Goal: Transaction & Acquisition: Register for event/course

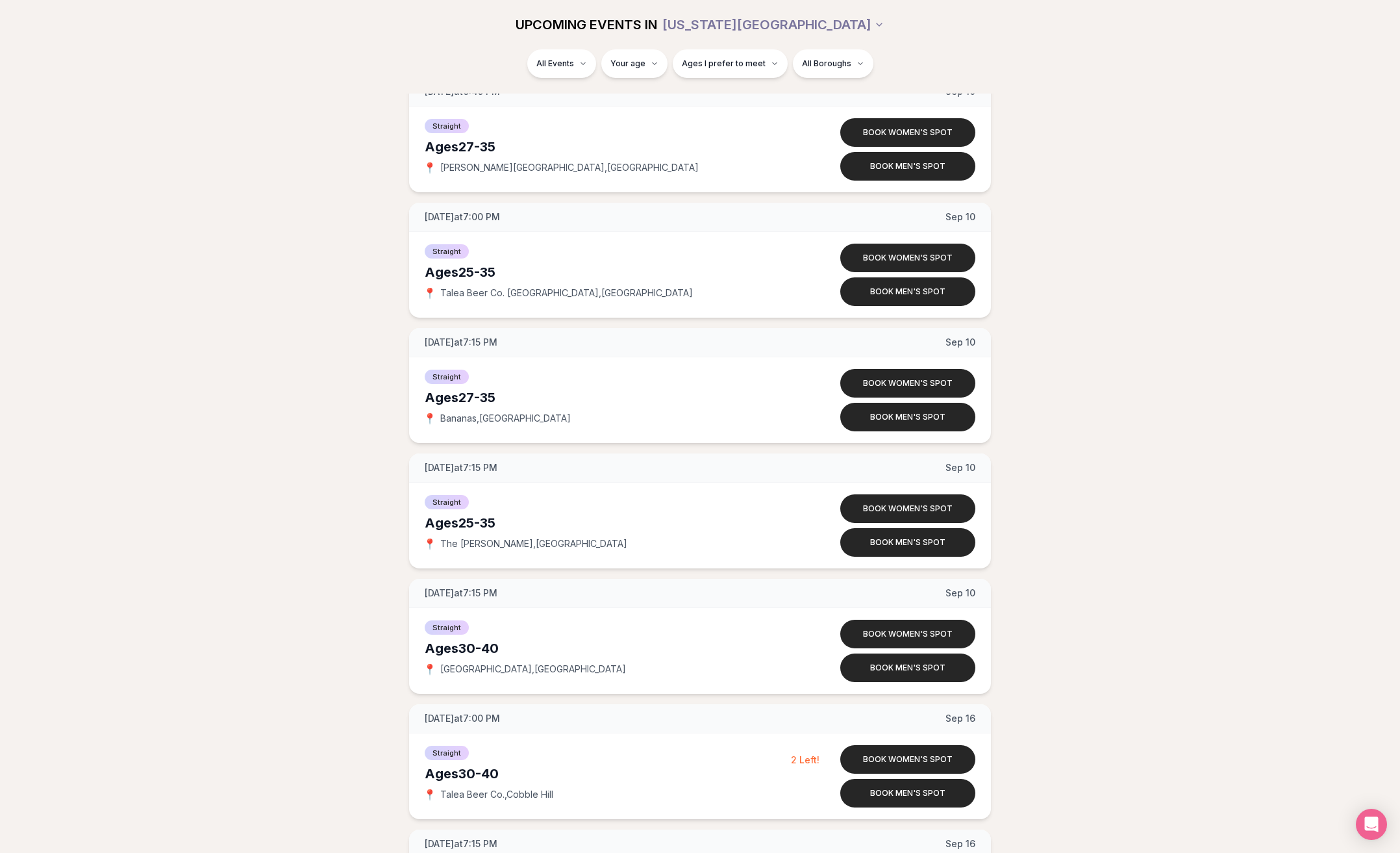
scroll to position [3500, 0]
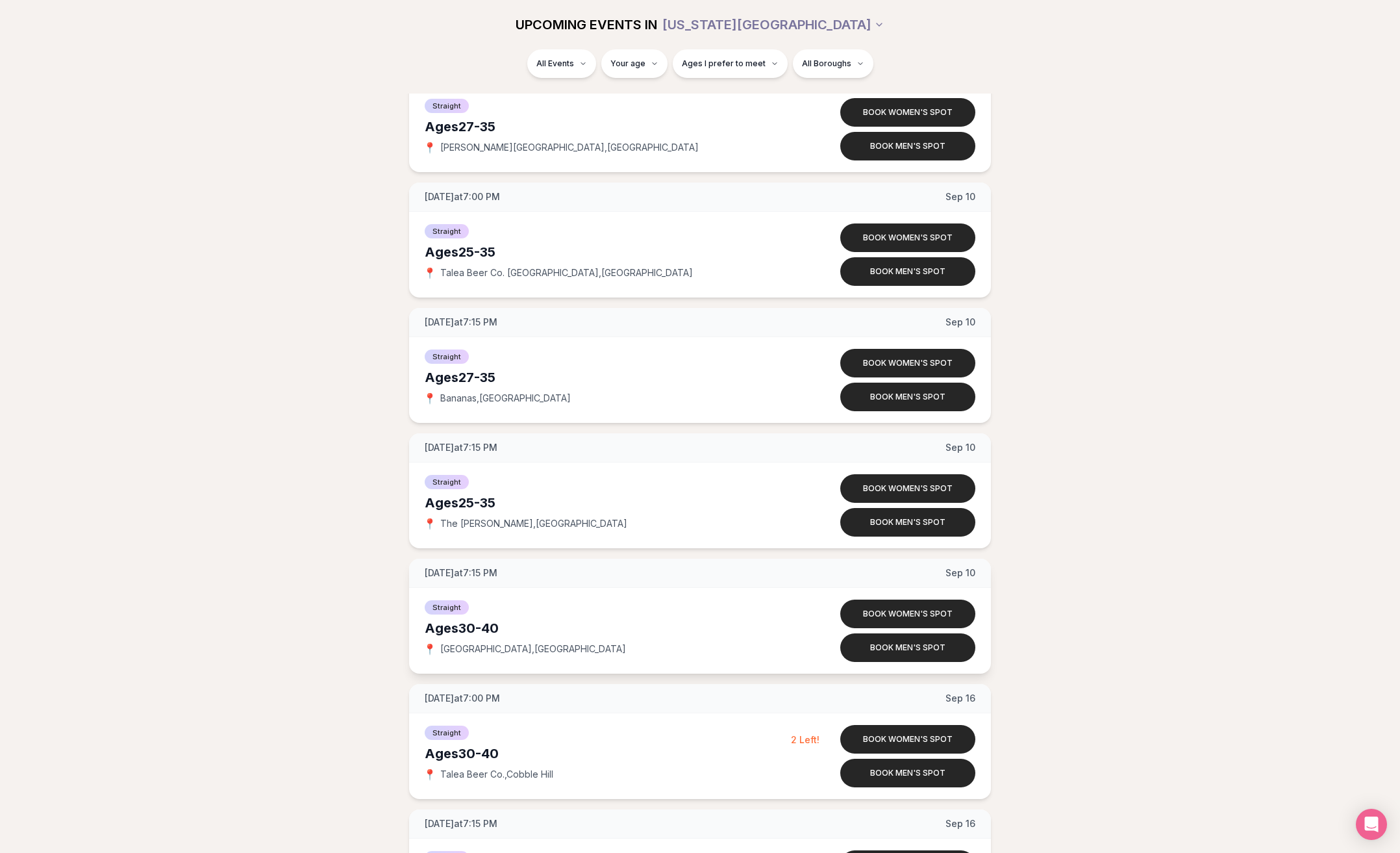
click at [512, 643] on span "[GEOGRAPHIC_DATA] , [GEOGRAPHIC_DATA]" at bounding box center [533, 649] width 186 height 13
click at [512, 643] on span "[GEOGRAPHIC_DATA] , [GEOGRAPHIC_DATA]" at bounding box center [533, 649] width 186 height 13
click at [511, 643] on span "[GEOGRAPHIC_DATA] , [GEOGRAPHIC_DATA]" at bounding box center [533, 649] width 186 height 13
click at [479, 643] on span "[GEOGRAPHIC_DATA] , [GEOGRAPHIC_DATA]" at bounding box center [533, 649] width 186 height 13
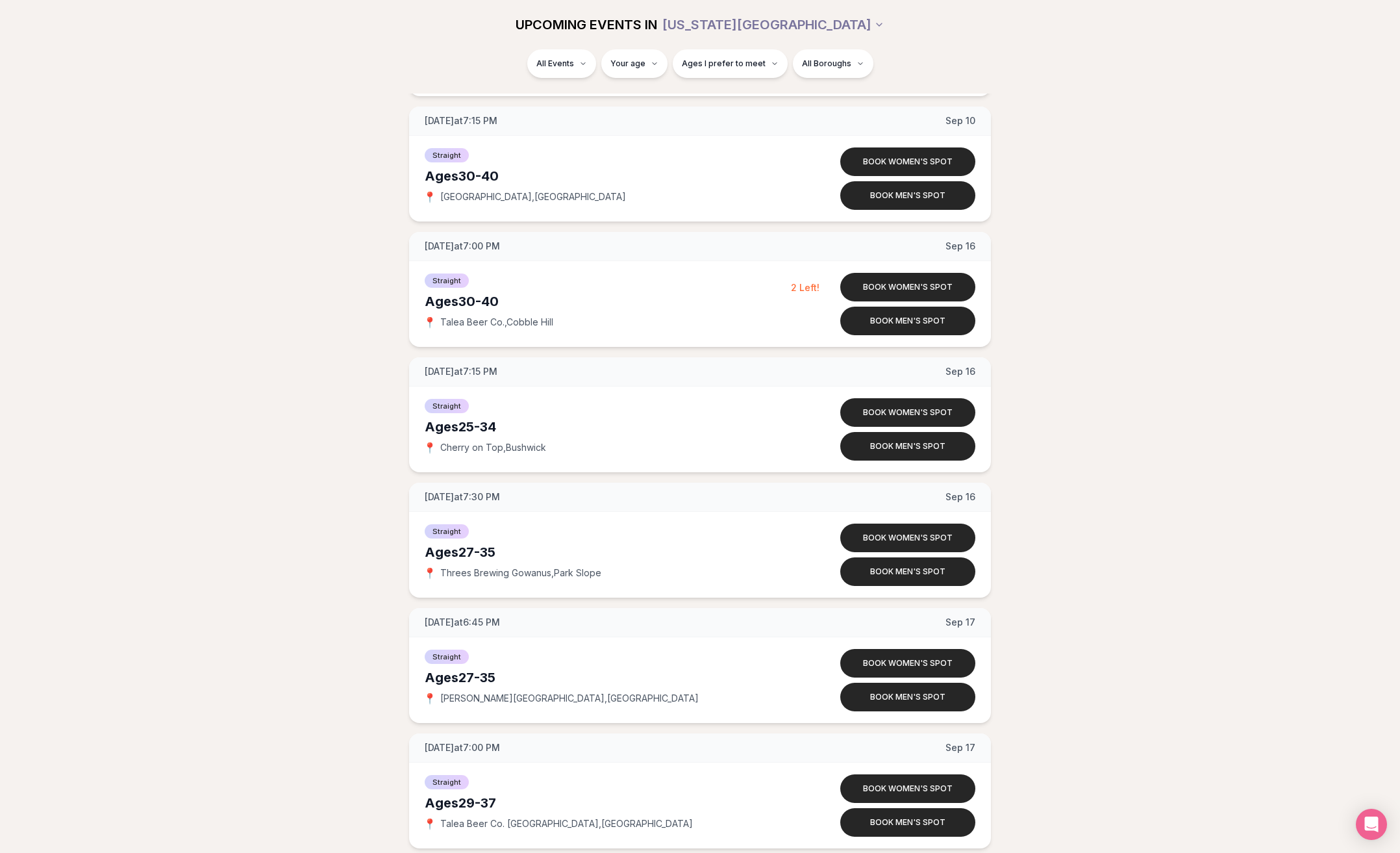
scroll to position [3940, 0]
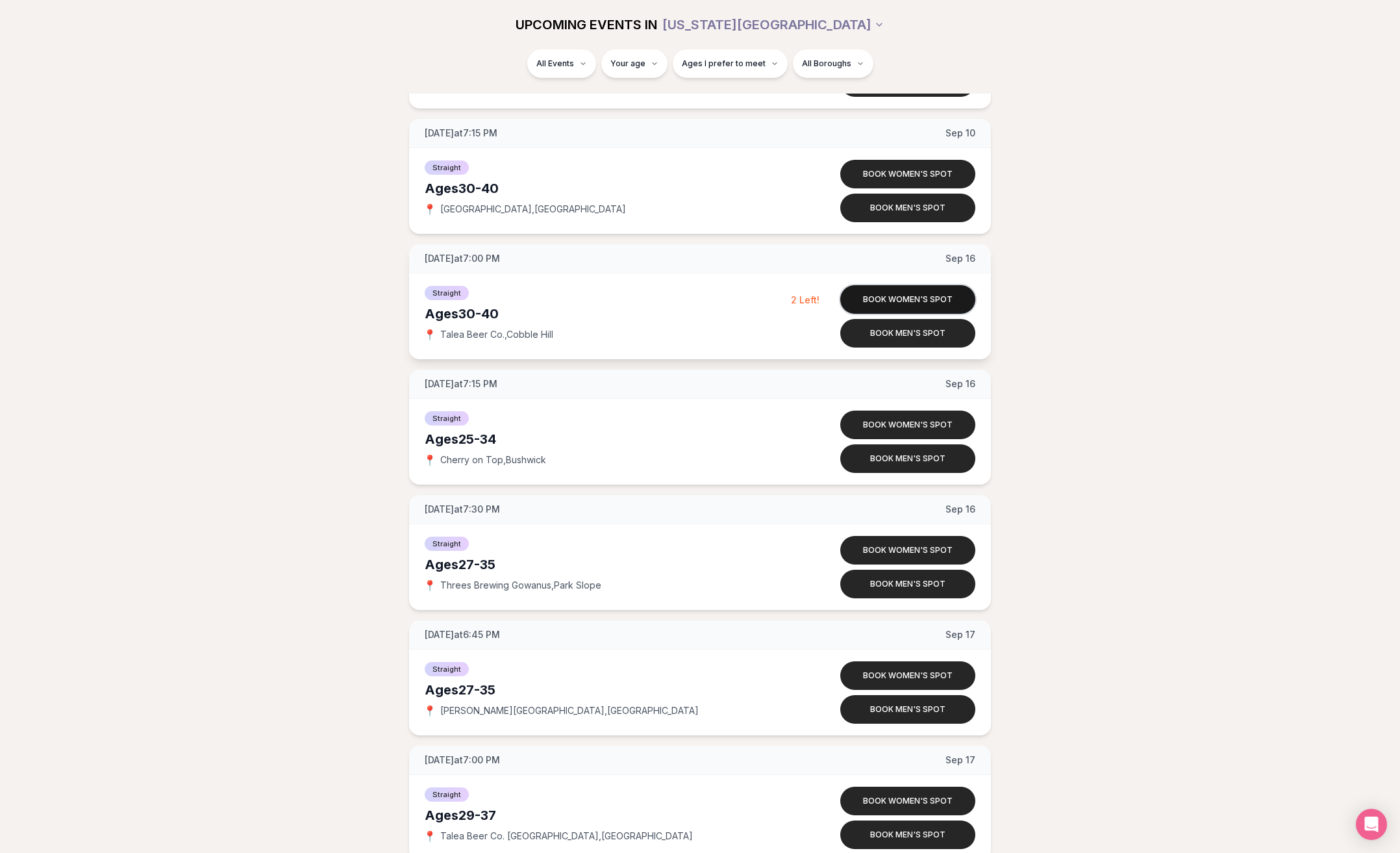
click at [897, 285] on button "Book women's spot" at bounding box center [907, 299] width 135 height 29
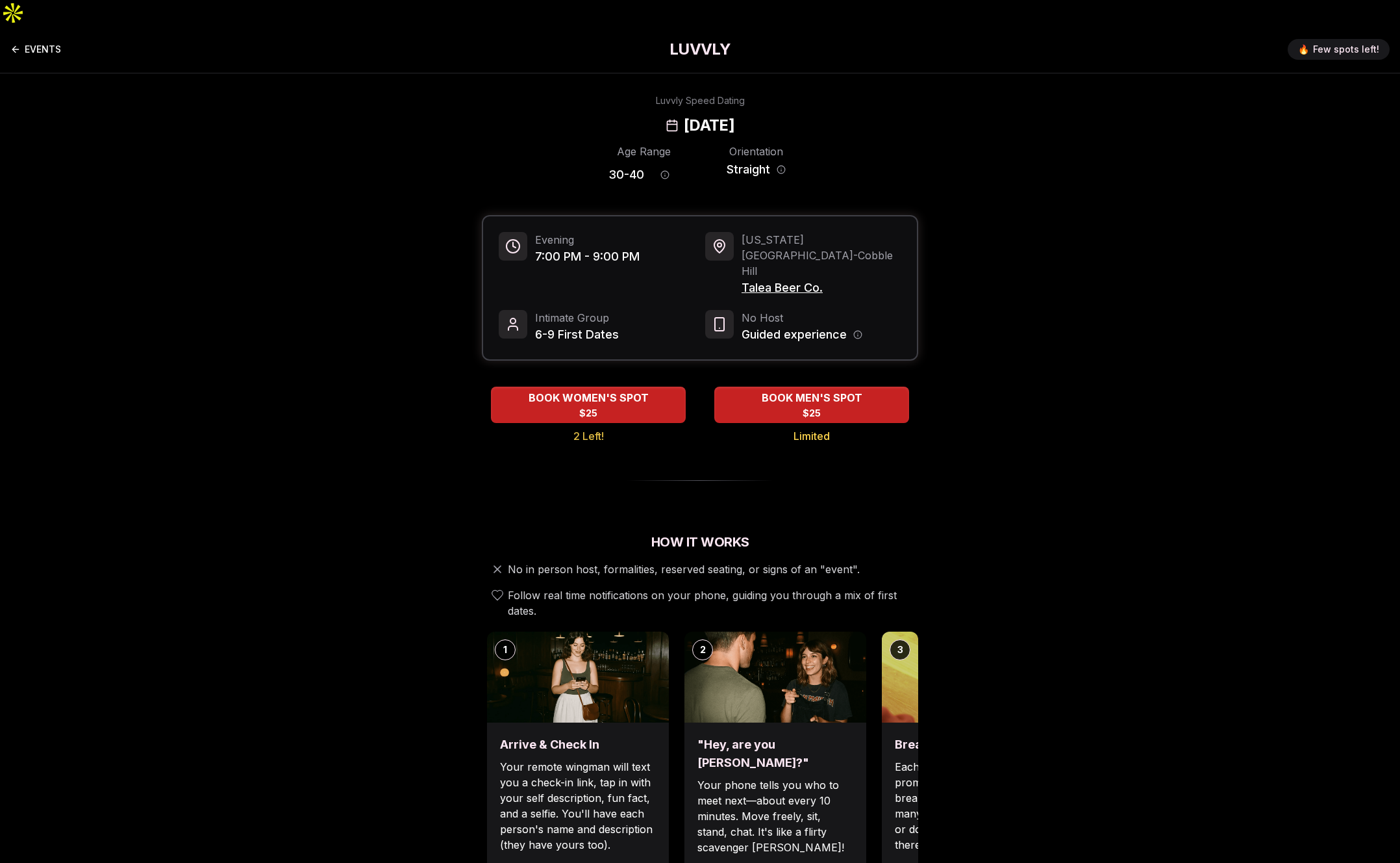
click at [13, 44] on icon "Back to events" at bounding box center [15, 49] width 11 height 11
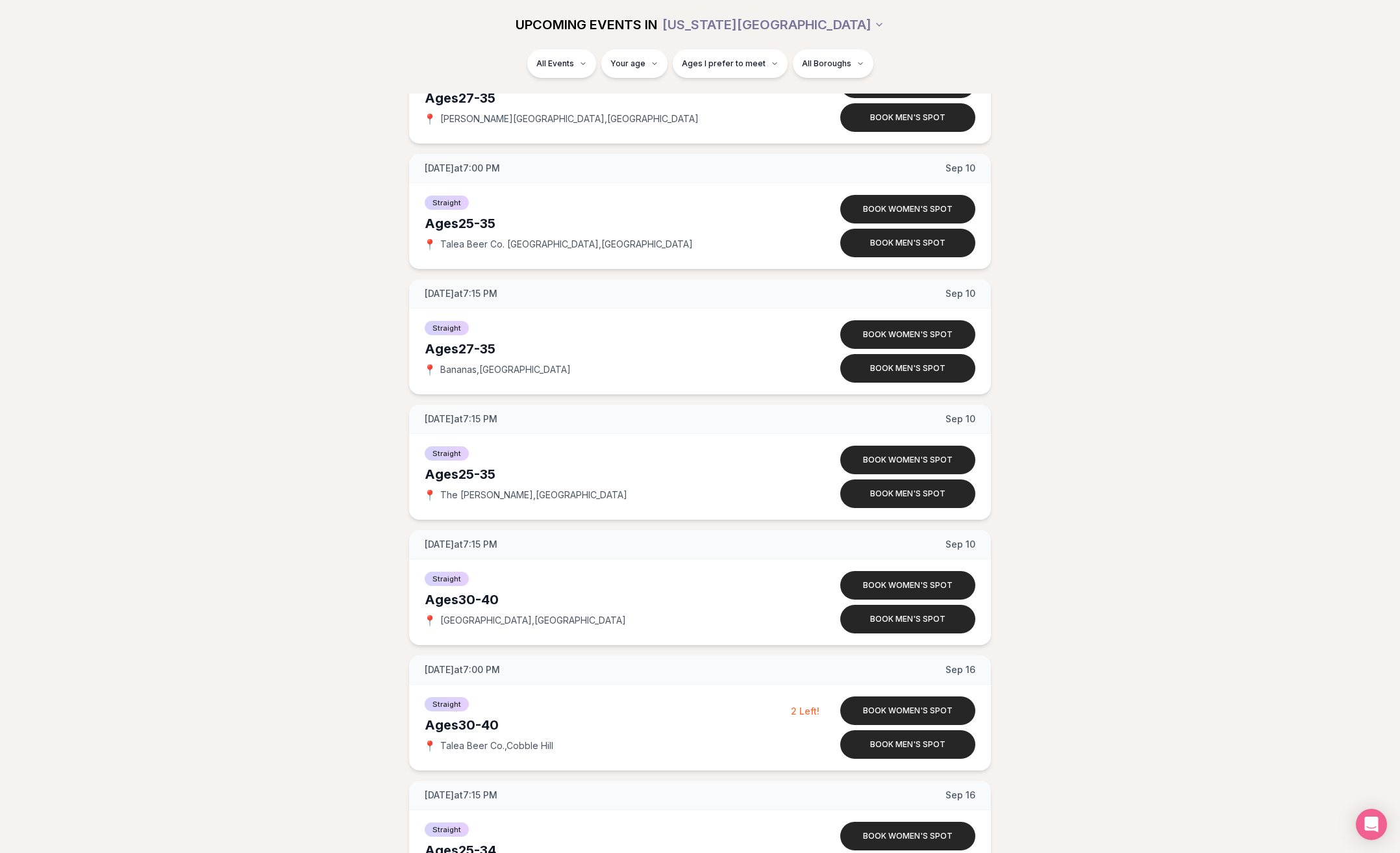
scroll to position [3626, 0]
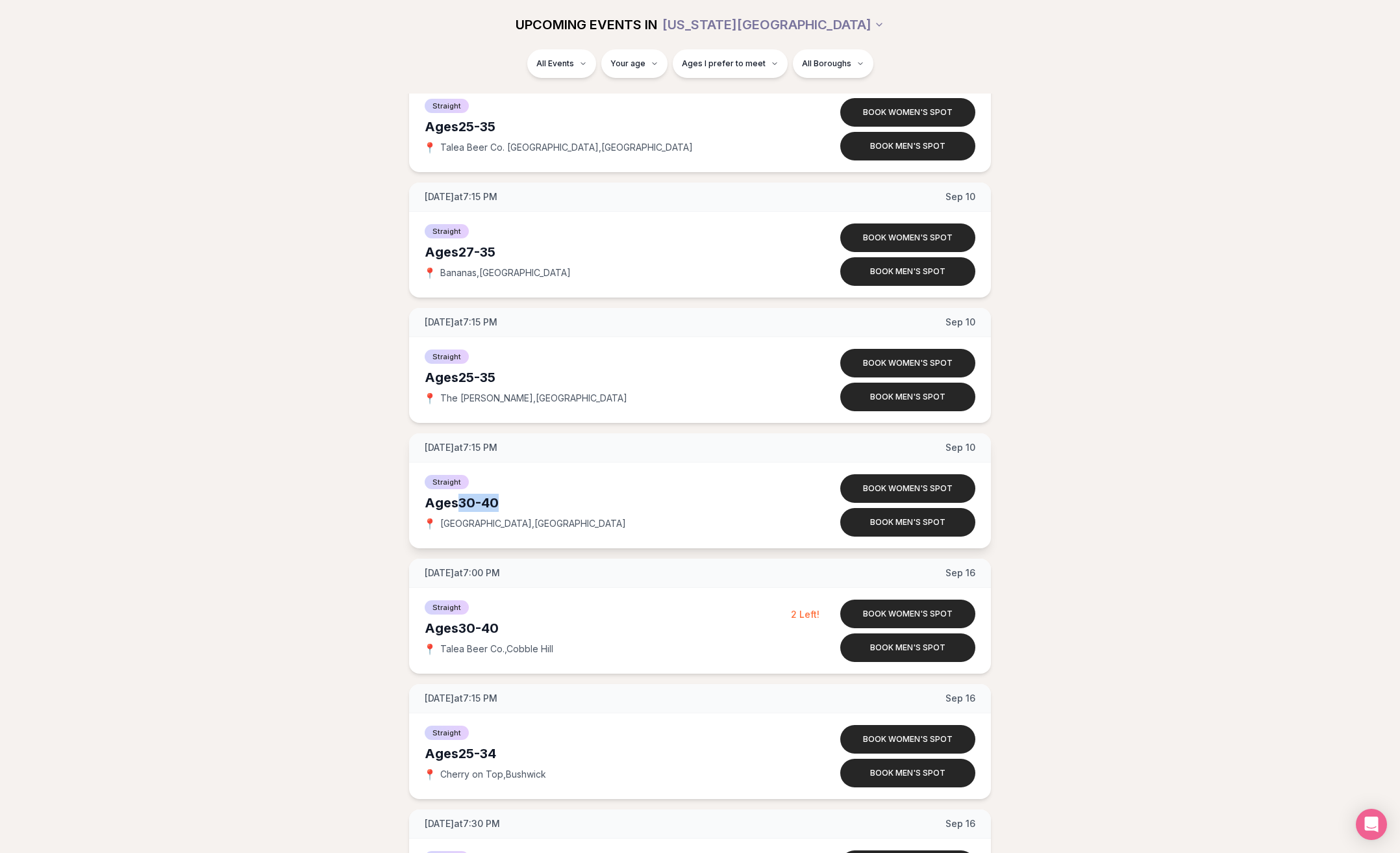
drag, startPoint x: 462, startPoint y: 477, endPoint x: 502, endPoint y: 473, distance: 40.2
click at [502, 493] on div "Ages [DEMOGRAPHIC_DATA]" at bounding box center [608, 503] width 366 height 18
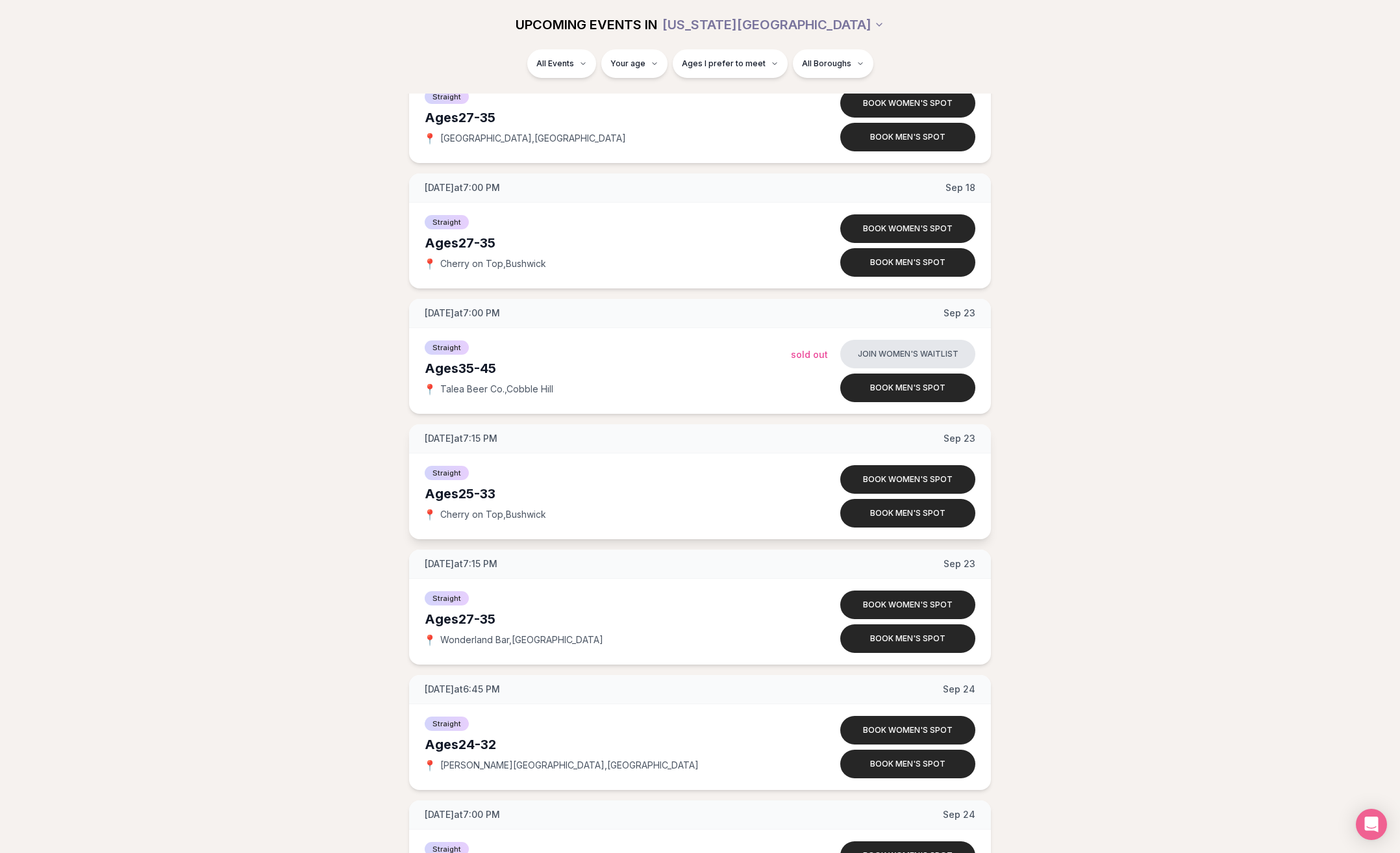
scroll to position [4887, 0]
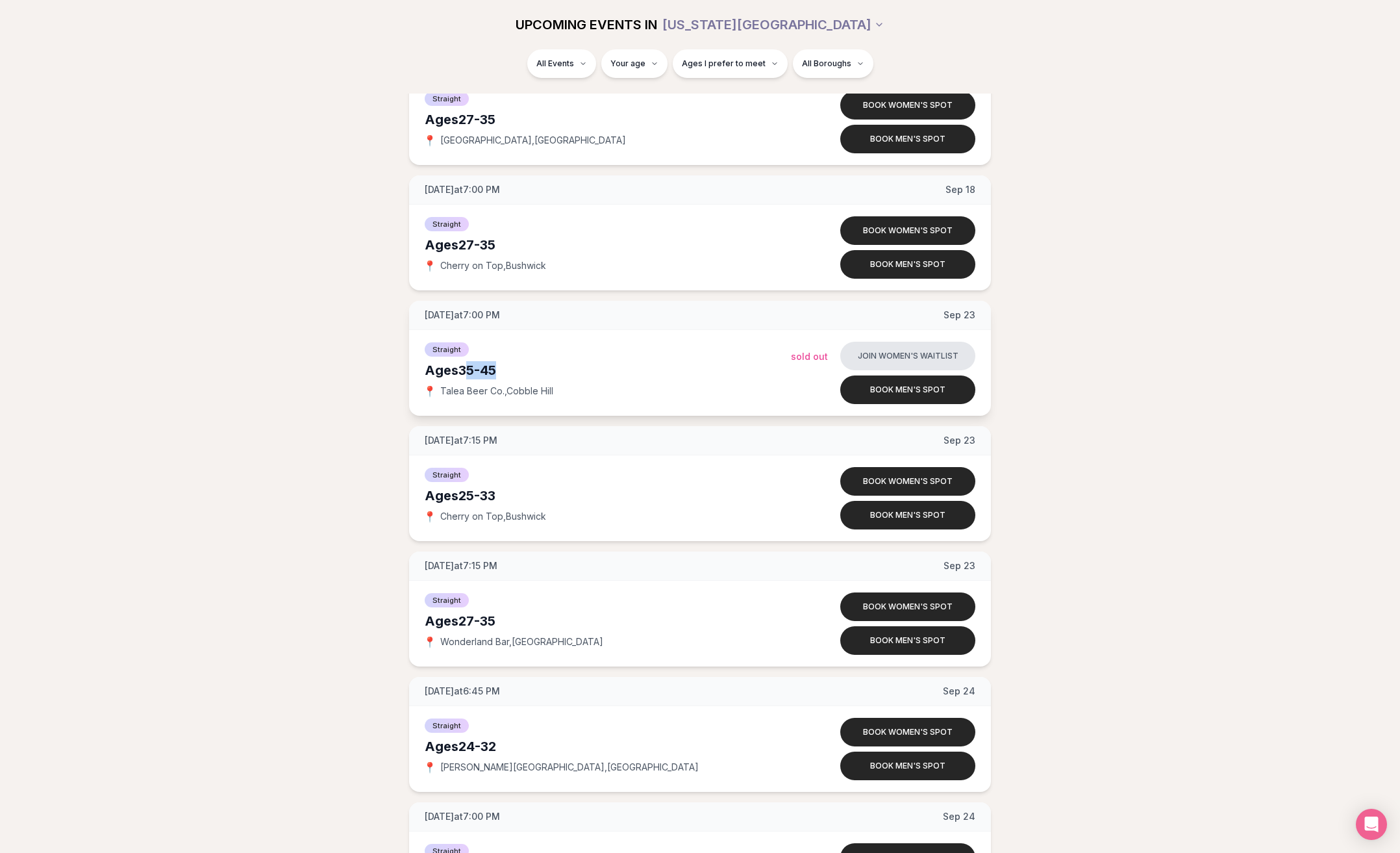
drag, startPoint x: 505, startPoint y: 343, endPoint x: 465, endPoint y: 344, distance: 40.0
click at [465, 361] on div "Ages [DEMOGRAPHIC_DATA]" at bounding box center [608, 370] width 366 height 18
click at [497, 361] on div "Ages [DEMOGRAPHIC_DATA]" at bounding box center [608, 370] width 366 height 18
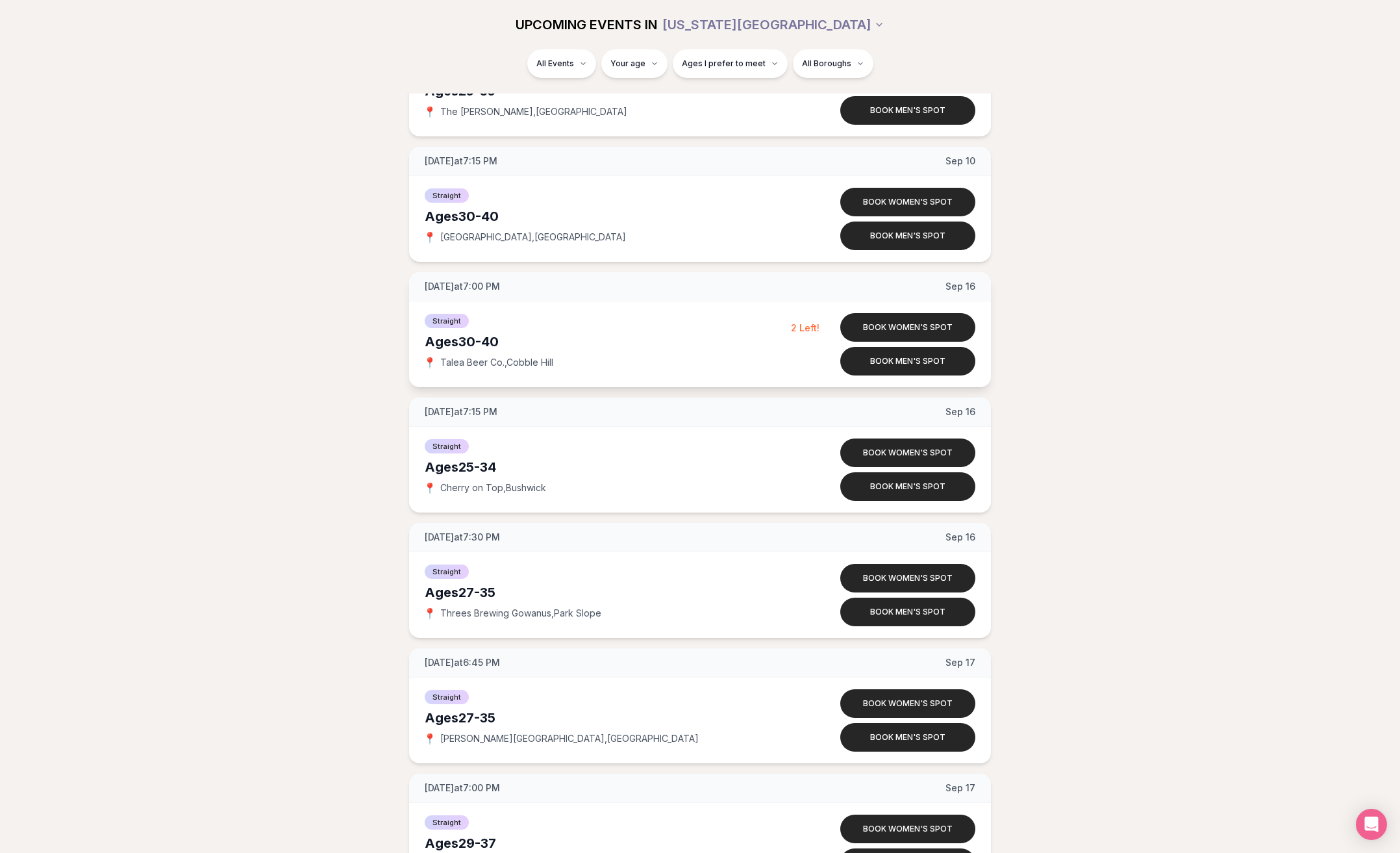
scroll to position [3909, 0]
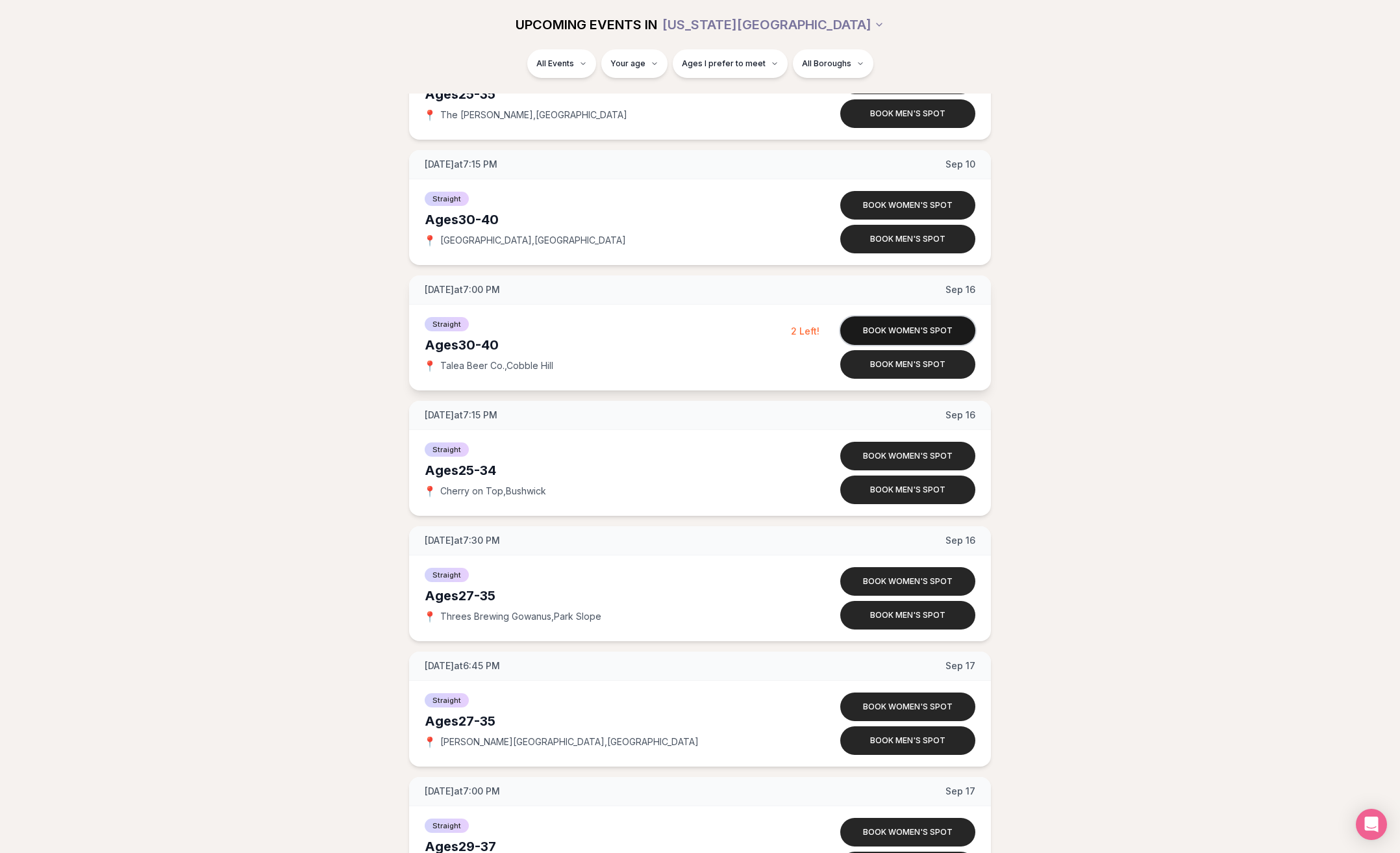
click at [912, 316] on button "Book women's spot" at bounding box center [907, 330] width 135 height 29
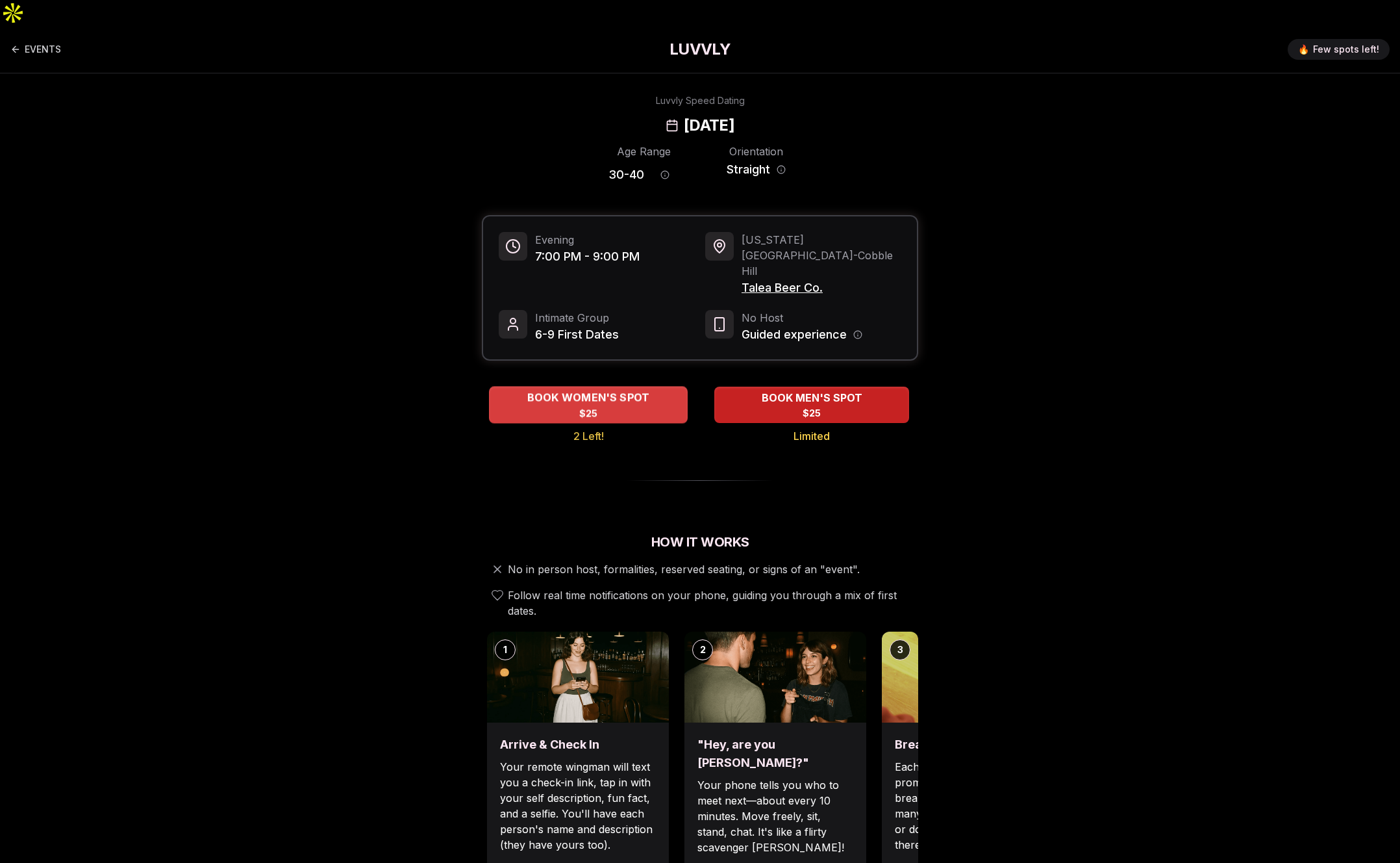
click at [624, 390] on span "BOOK WOMEN'S SPOT" at bounding box center [589, 397] width 128 height 15
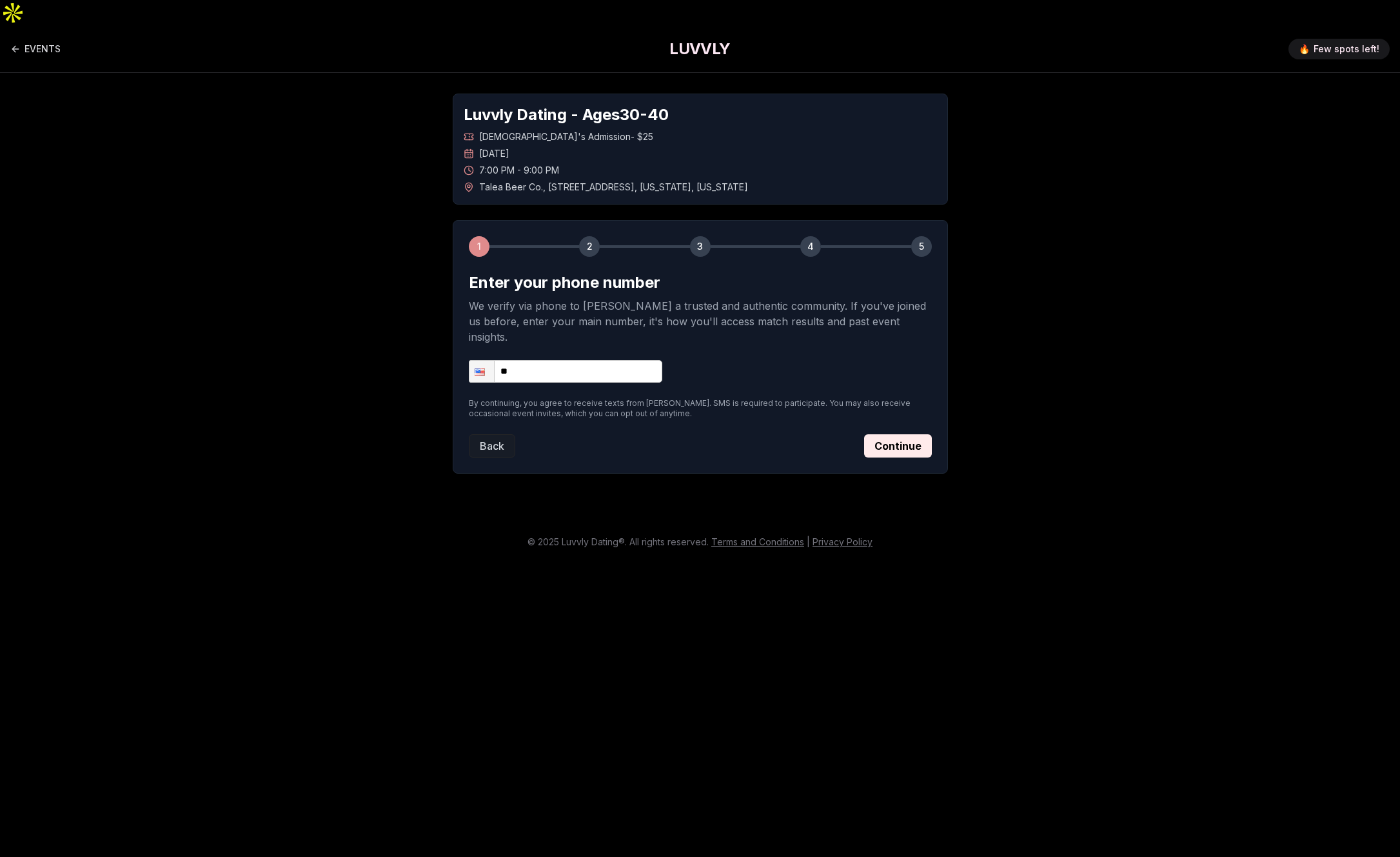
click at [558, 360] on input "**" at bounding box center [566, 371] width 193 height 22
type input "**********"
click at [887, 434] on button "Continue" at bounding box center [898, 446] width 67 height 23
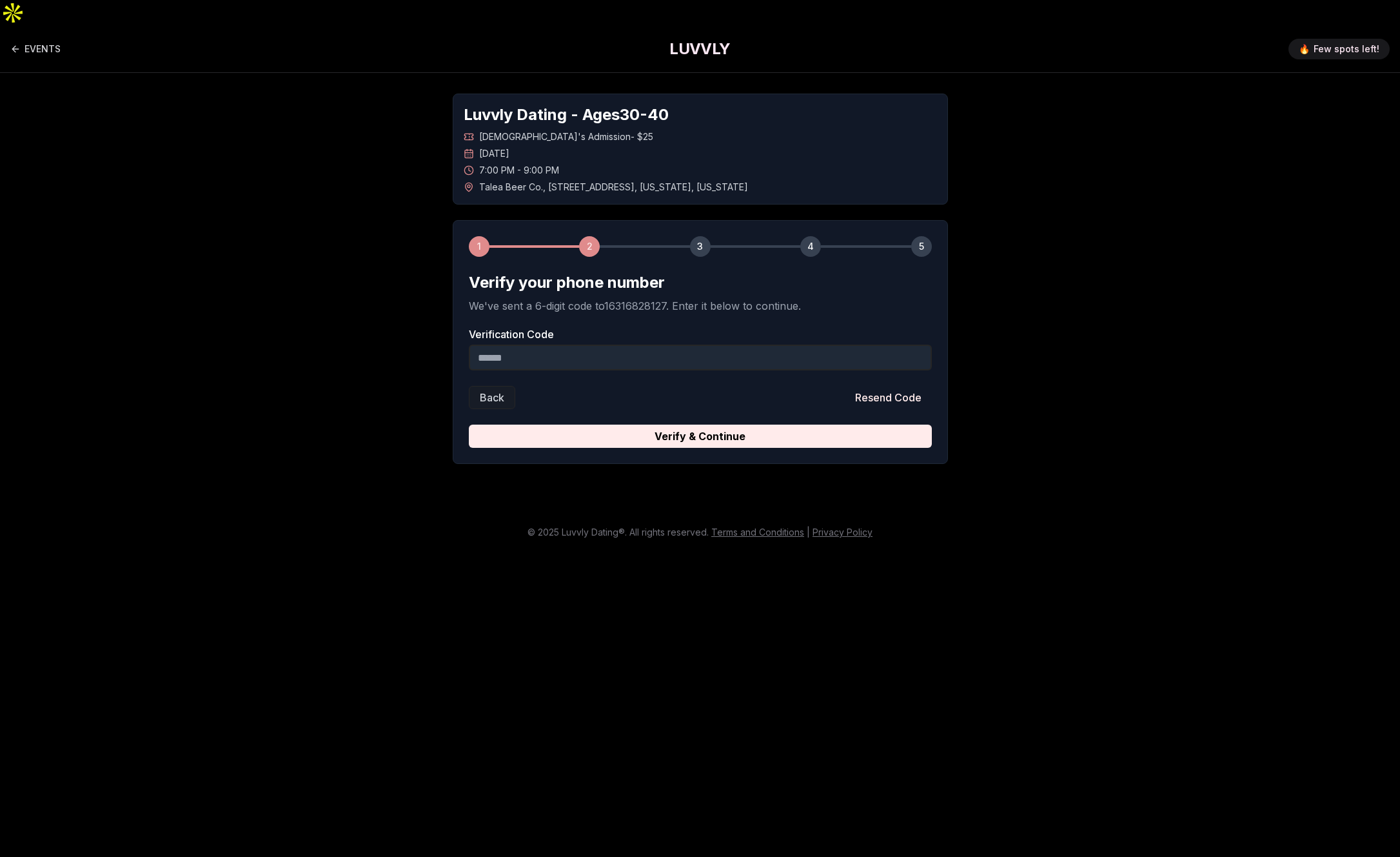
click at [564, 345] on input "Verification Code" at bounding box center [700, 357] width 463 height 26
type input "******"
click at [709, 425] on button "Verify & Continue" at bounding box center [700, 436] width 463 height 23
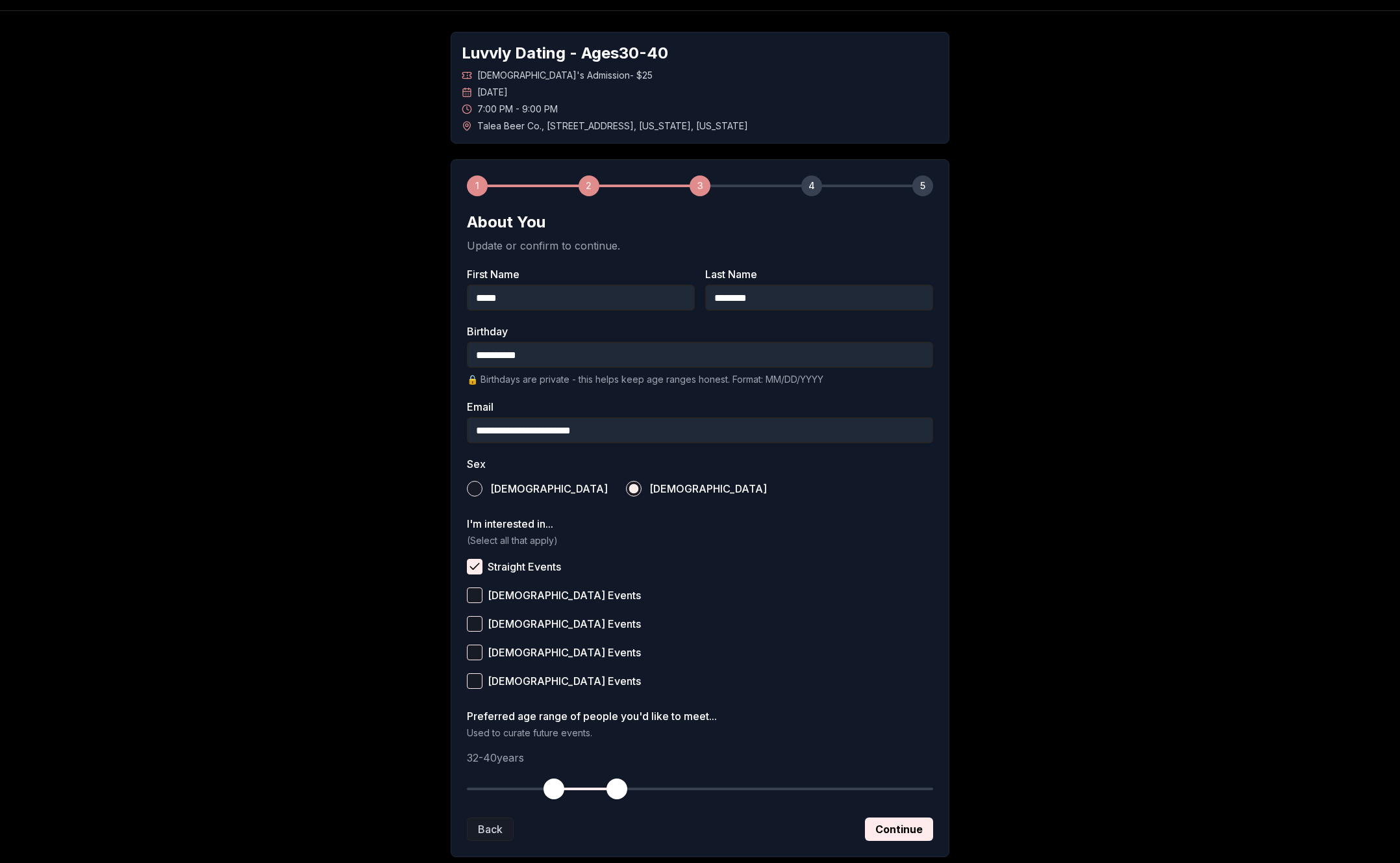
scroll to position [116, 0]
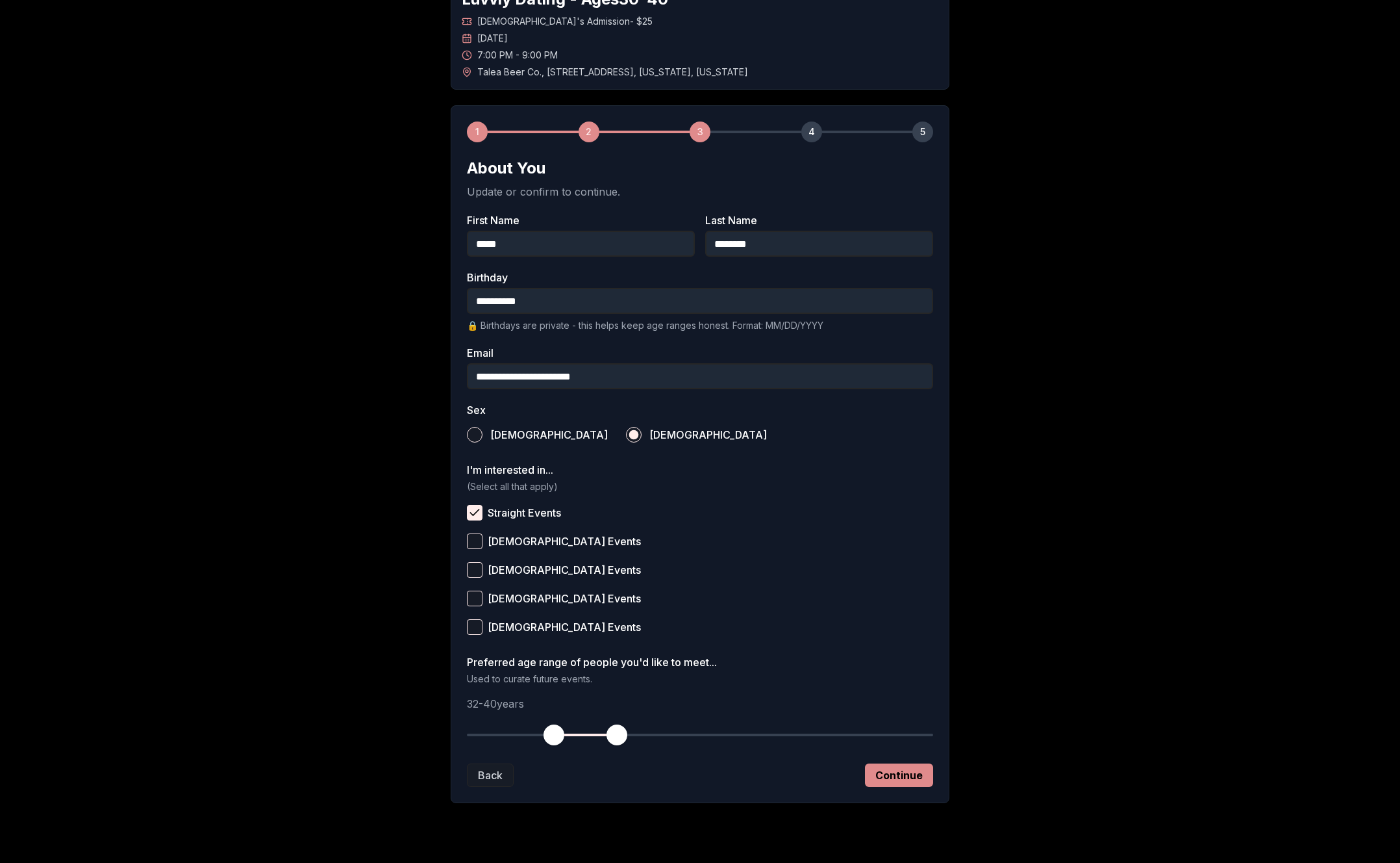
click at [893, 763] on button "Continue" at bounding box center [899, 775] width 68 height 23
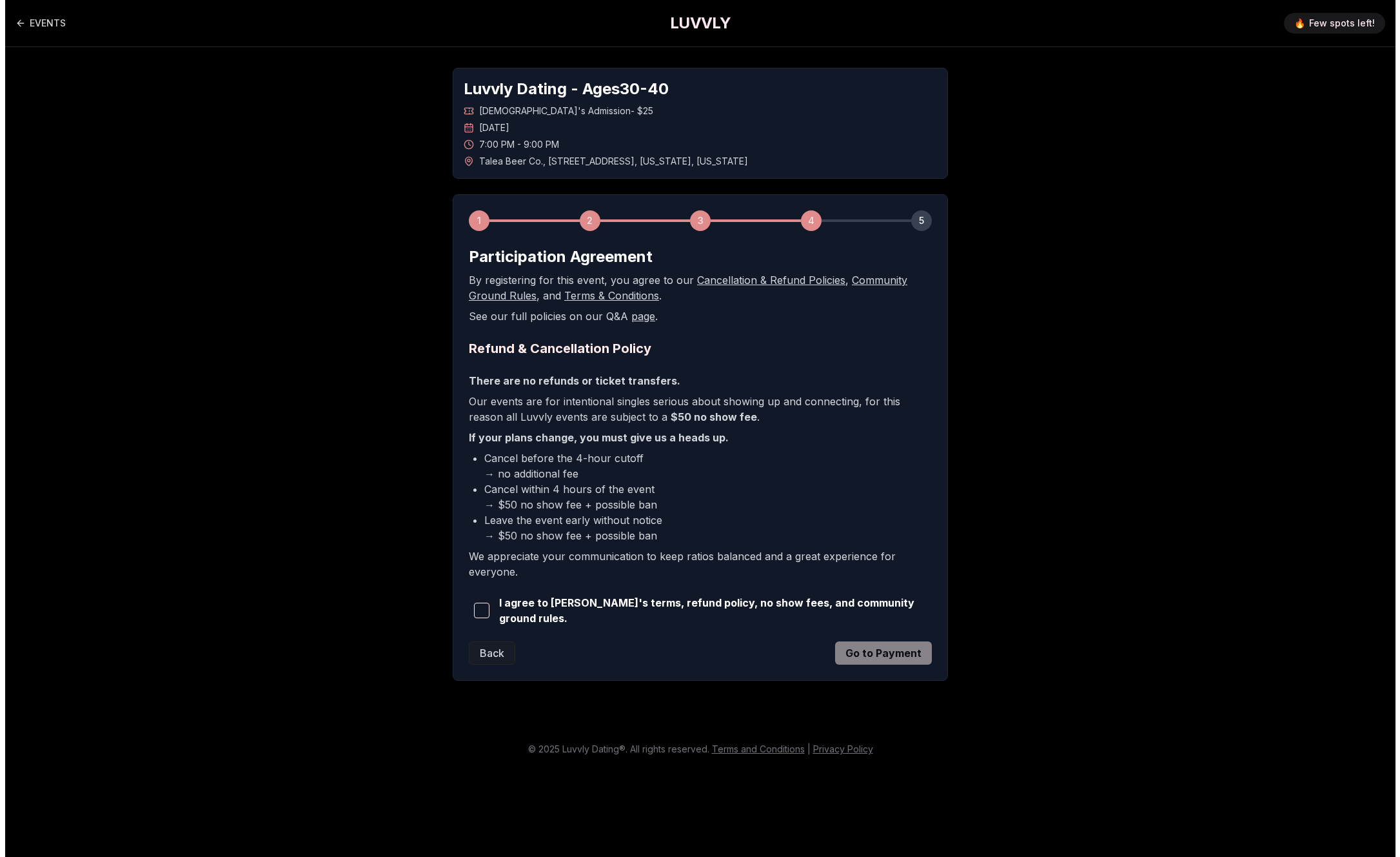
scroll to position [0, 0]
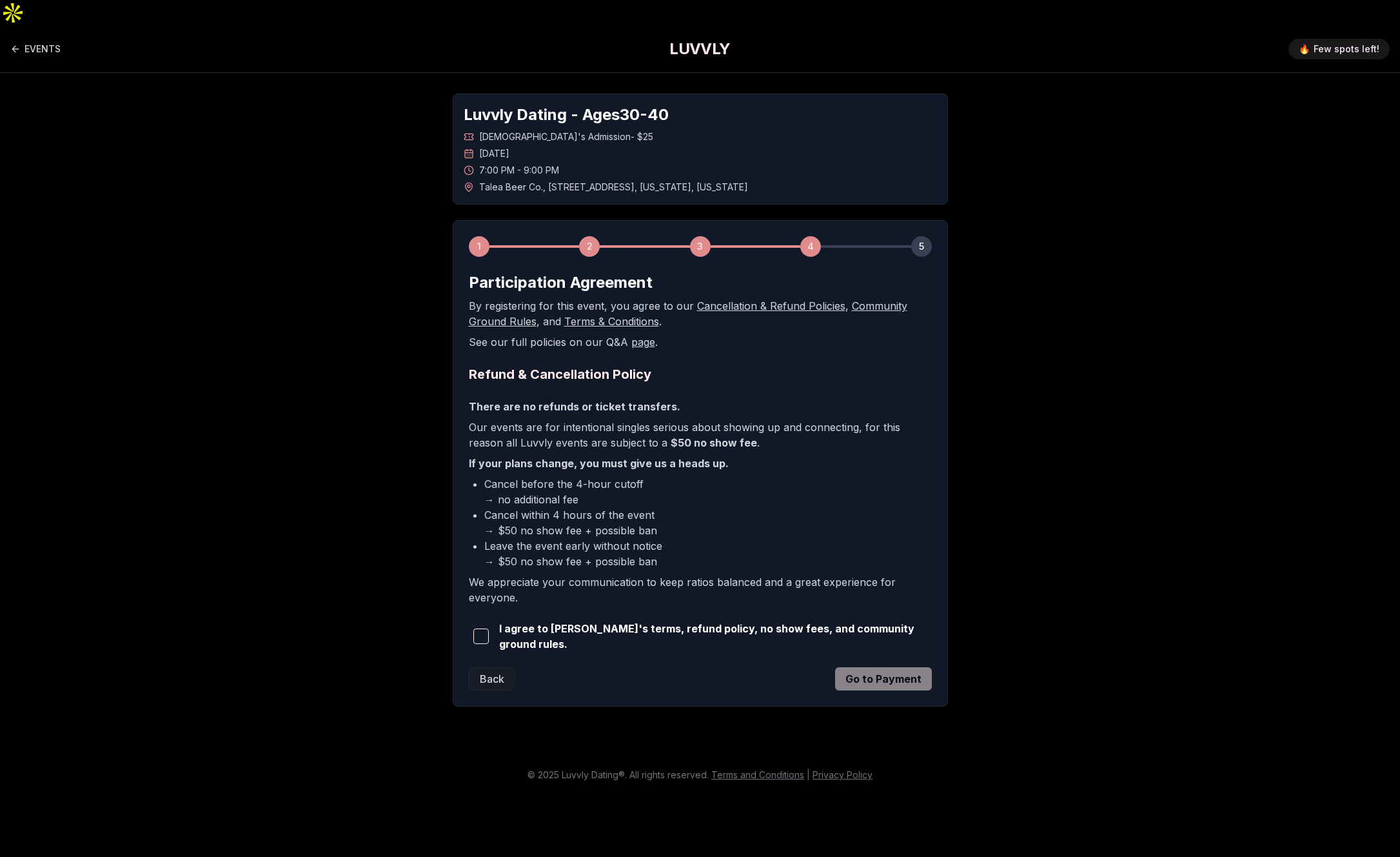
click at [488, 629] on span "button" at bounding box center [481, 636] width 15 height 15
click at [896, 667] on button "Go to Payment" at bounding box center [883, 678] width 97 height 23
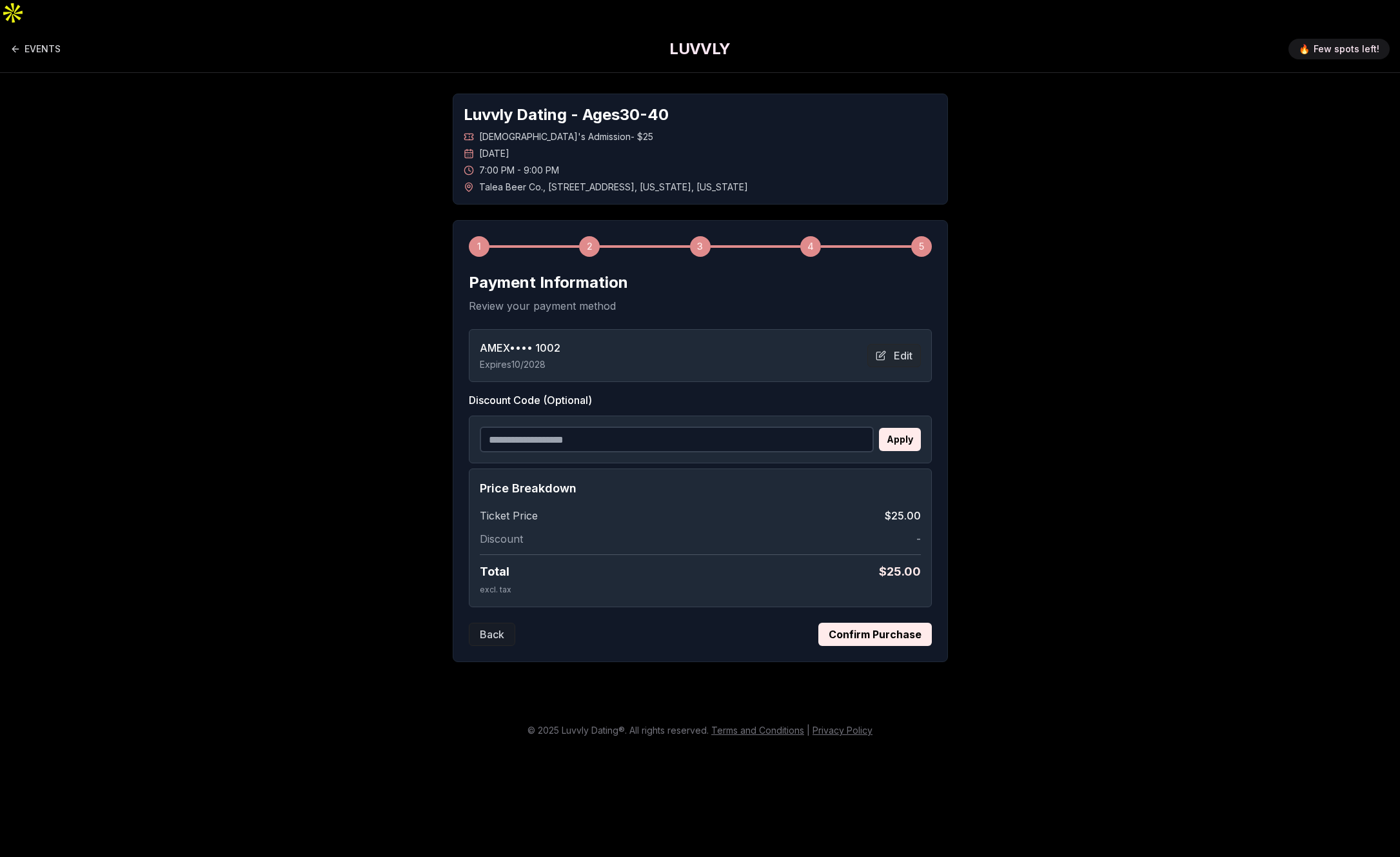
click at [879, 622] on button "Confirm Purchase" at bounding box center [875, 634] width 113 height 23
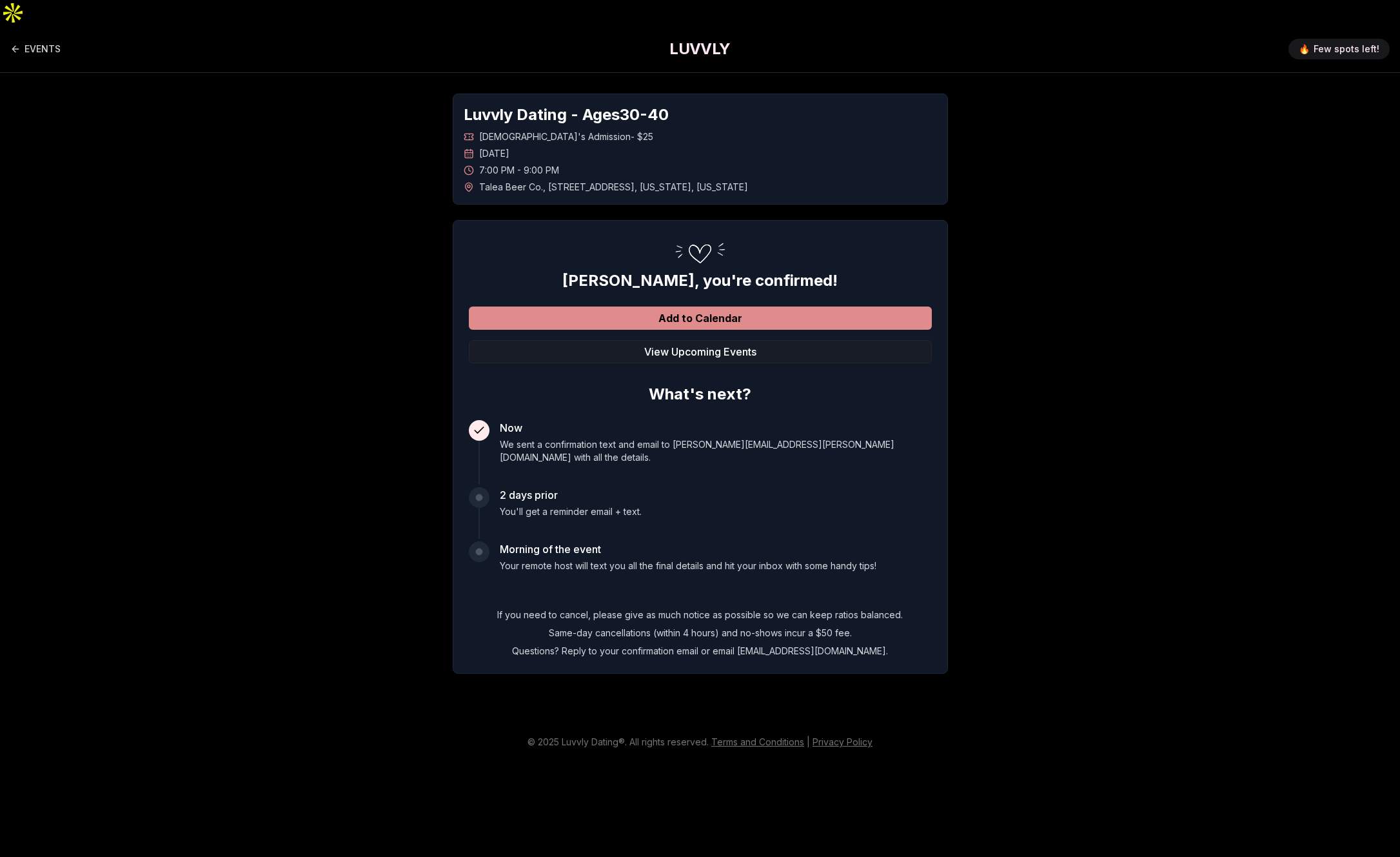
click at [708, 306] on button "Add to Calendar" at bounding box center [700, 317] width 463 height 23
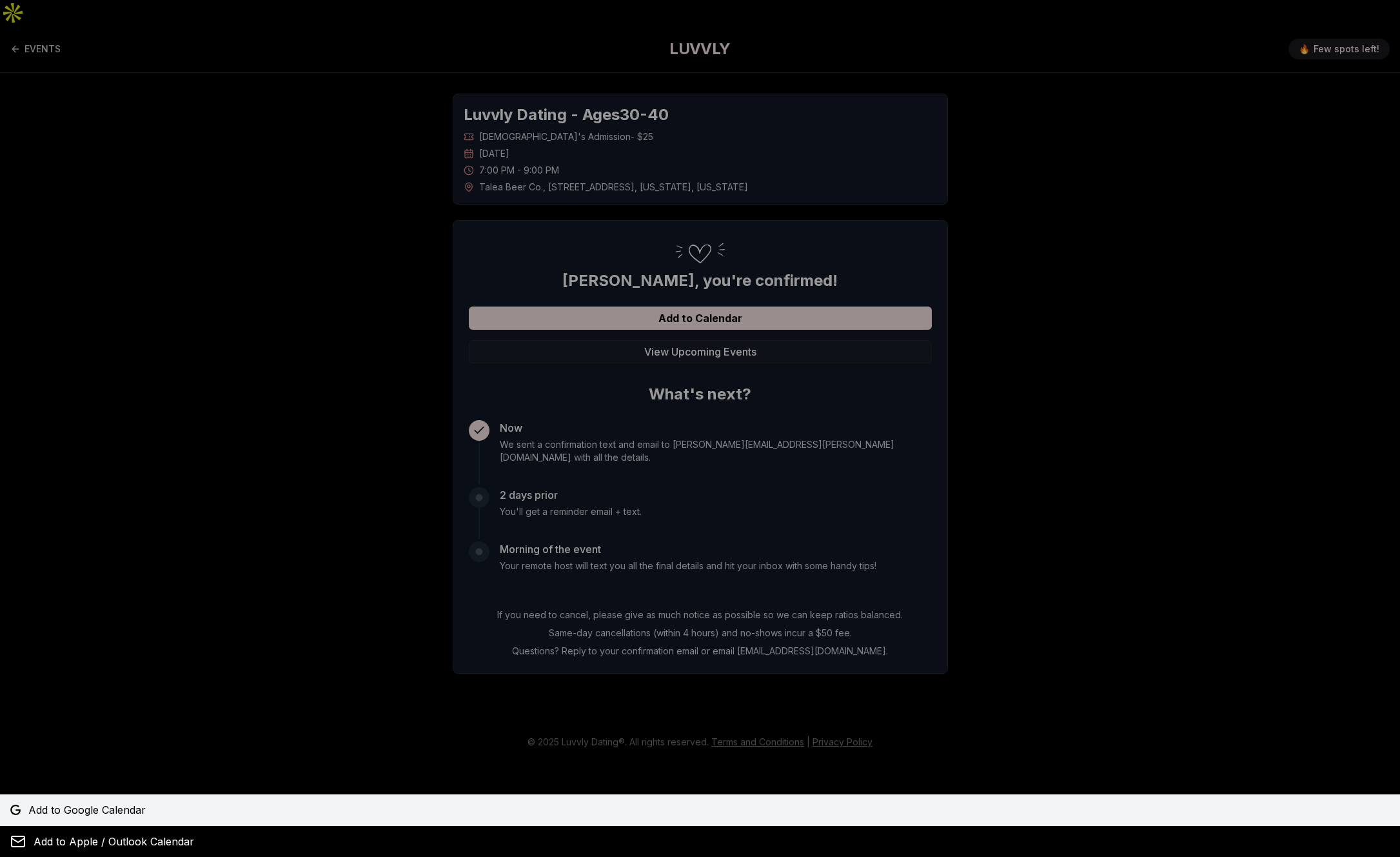
click at [83, 806] on span "Add to Google Calendar" at bounding box center [87, 810] width 118 height 15
